Goal: Contribute content: Add original content to the website for others to see

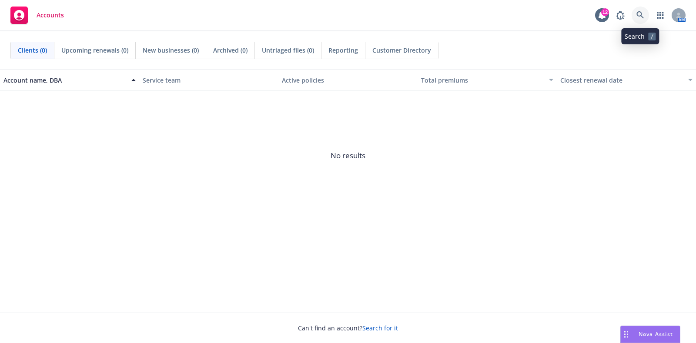
click at [639, 17] on icon at bounding box center [641, 15] width 8 height 8
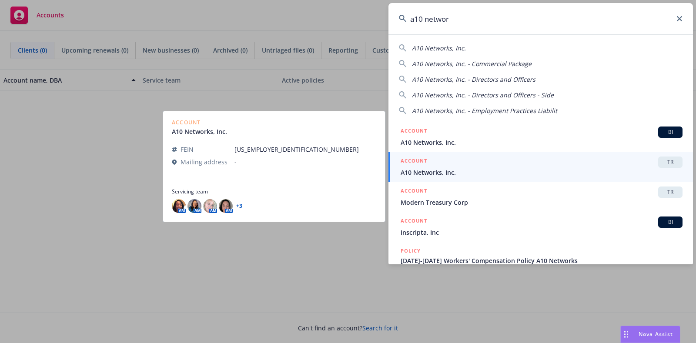
type input "a10 networ"
click at [426, 166] on h5 "ACCOUNT" at bounding box center [414, 162] width 27 height 10
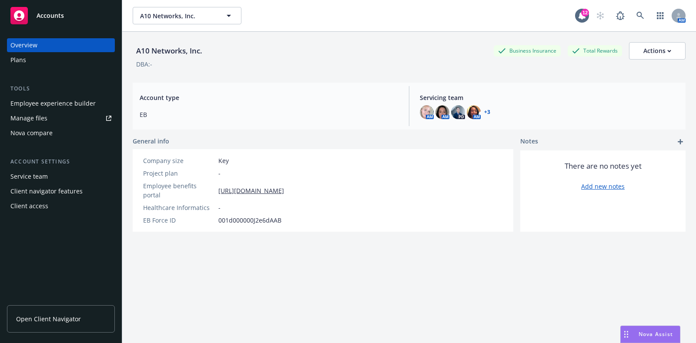
click at [24, 117] on div "Manage files" at bounding box center [28, 118] width 37 height 14
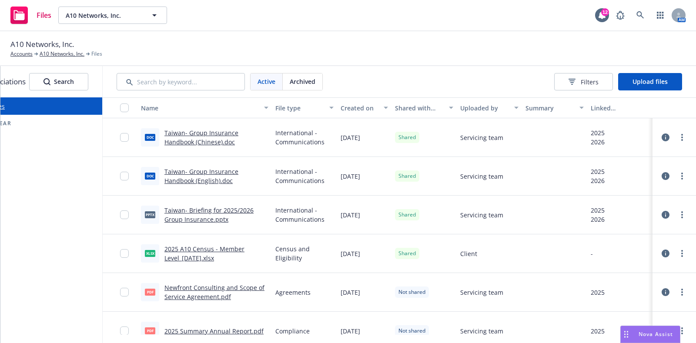
scroll to position [0, 39]
click at [677, 212] on link "more" at bounding box center [682, 215] width 10 height 10
click at [621, 250] on link "Archive" at bounding box center [635, 249] width 87 height 17
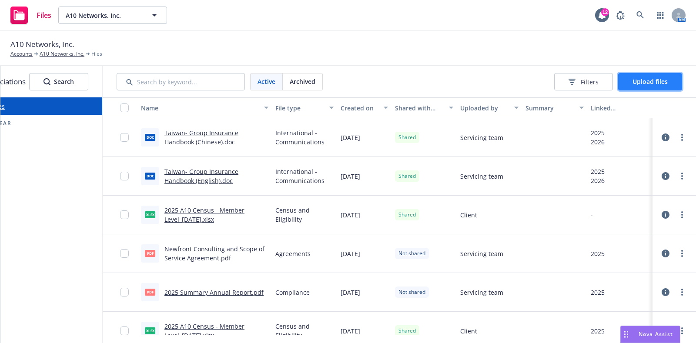
click at [658, 79] on span "Upload files" at bounding box center [650, 81] width 35 height 8
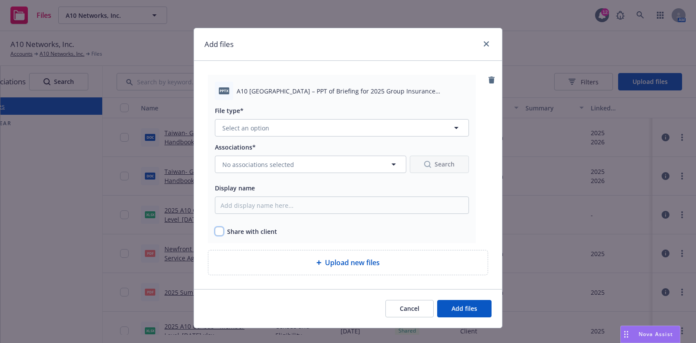
click at [215, 230] on input "checkbox" at bounding box center [219, 231] width 9 height 9
checkbox input "true"
click at [246, 120] on button "Select an option" at bounding box center [342, 127] width 254 height 17
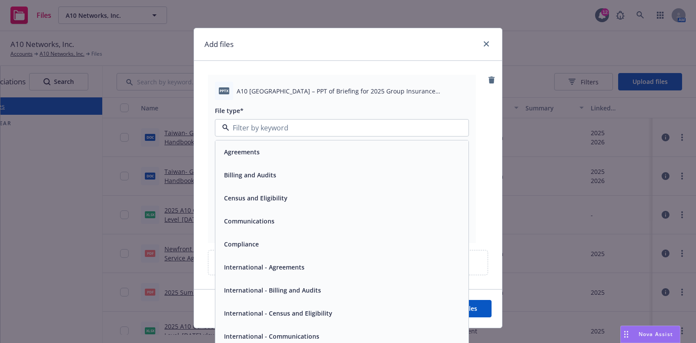
scroll to position [54, 0]
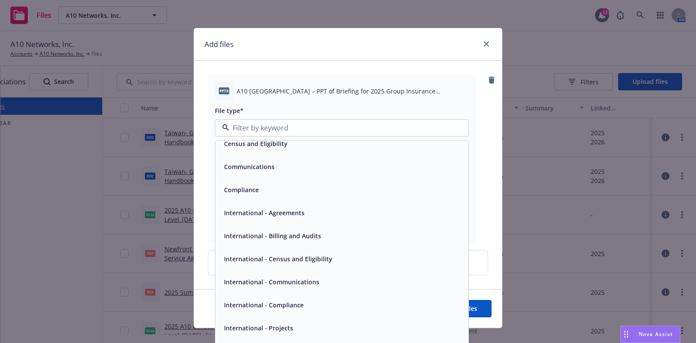
click at [288, 286] on span "International - Communications" at bounding box center [271, 282] width 95 height 9
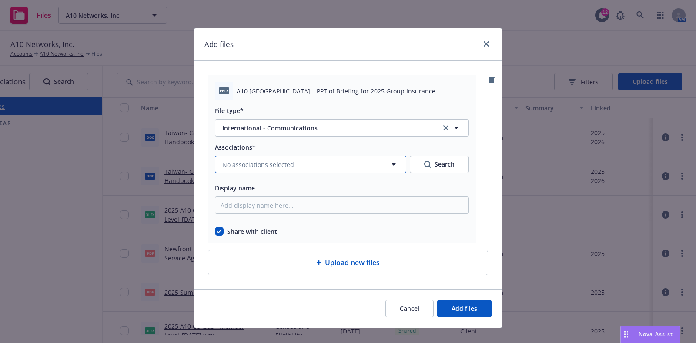
click at [262, 170] on button "No associations selected" at bounding box center [310, 164] width 191 height 17
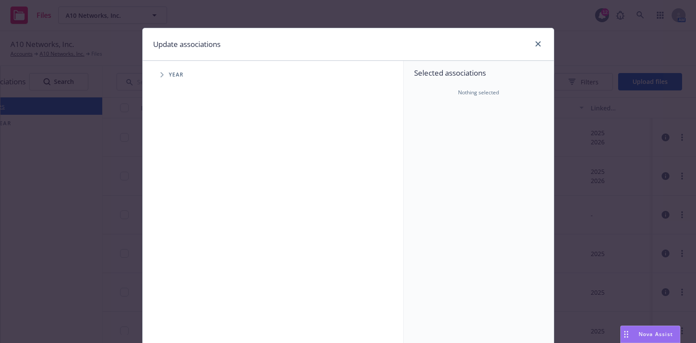
click at [159, 79] on span "Tree Example" at bounding box center [162, 75] width 14 height 14
click at [180, 197] on input "Tree Example" at bounding box center [184, 194] width 9 height 9
checkbox input "true"
click at [184, 216] on div "2026 Year" at bounding box center [193, 214] width 26 height 17
checkbox input "true"
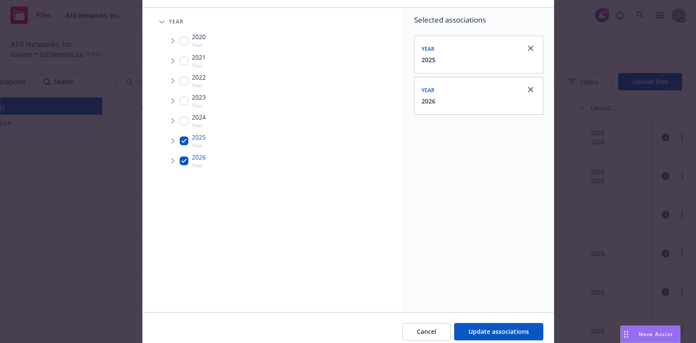
scroll to position [89, 0]
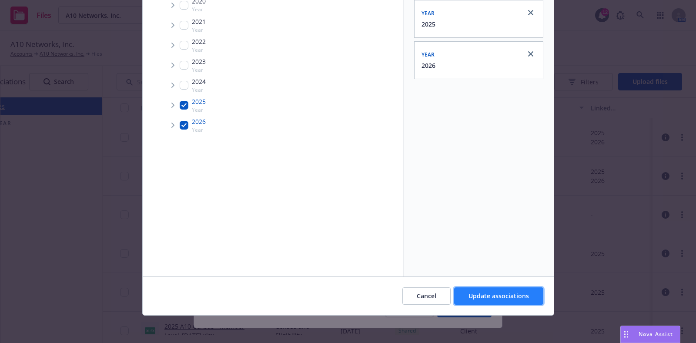
click at [477, 292] on span "Update associations" at bounding box center [499, 296] width 60 height 8
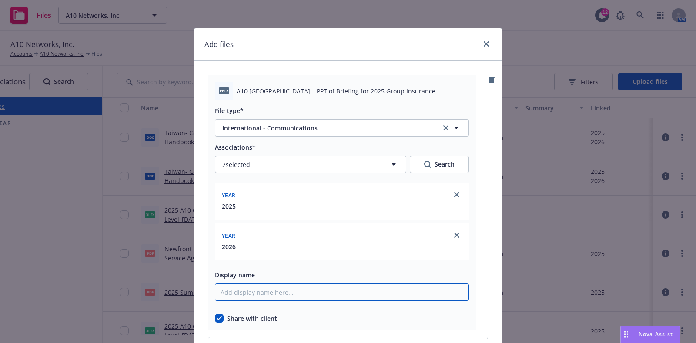
drag, startPoint x: 289, startPoint y: 298, endPoint x: 287, endPoint y: 292, distance: 6.9
click at [288, 293] on input "Display name" at bounding box center [342, 292] width 254 height 17
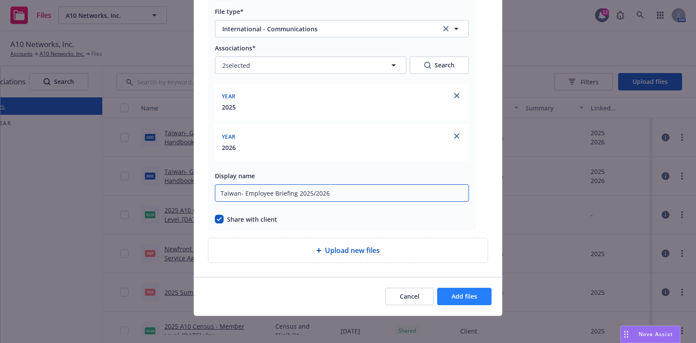
type input "Taiwan- Employee Briefing 2025/2026"
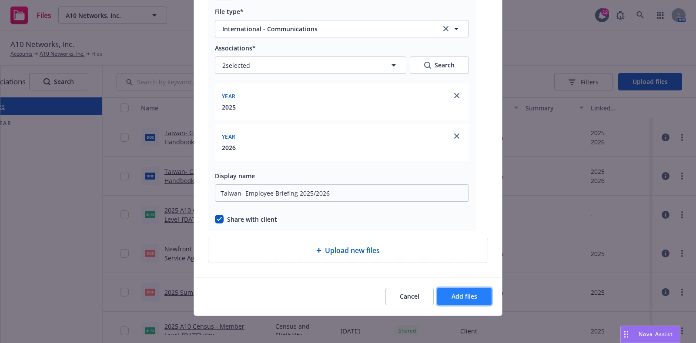
click at [463, 299] on span "Add files" at bounding box center [465, 296] width 26 height 8
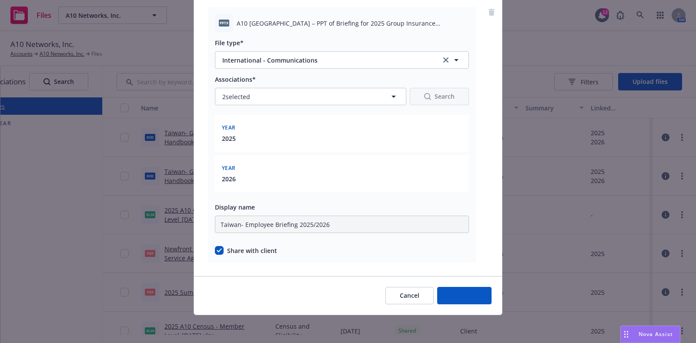
scroll to position [67, 0]
